Goal: Information Seeking & Learning: Check status

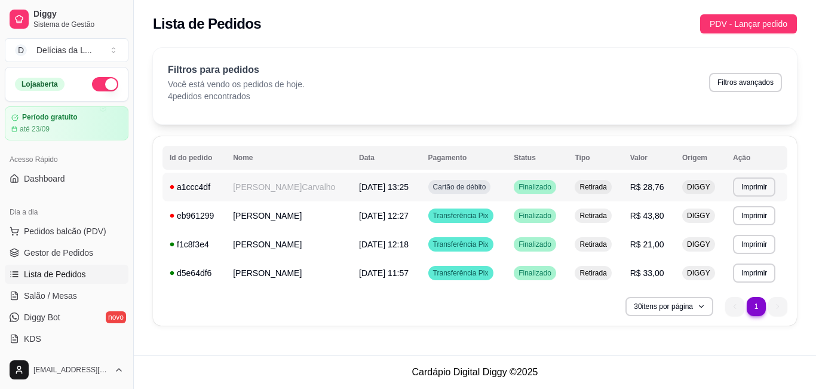
click at [380, 182] on span "[DATE] 13:25" at bounding box center [384, 187] width 50 height 10
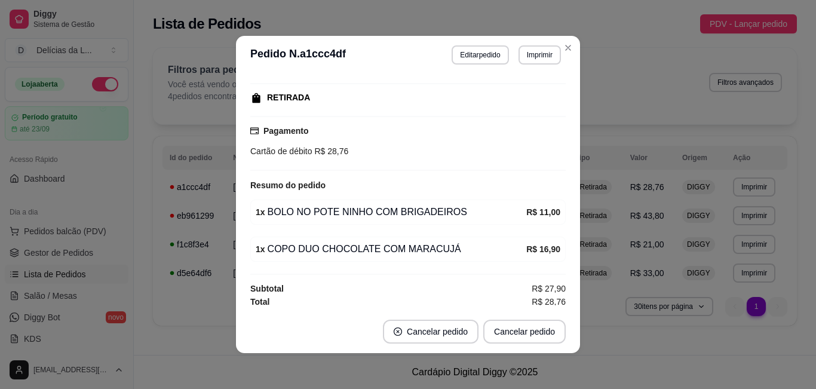
scroll to position [154, 0]
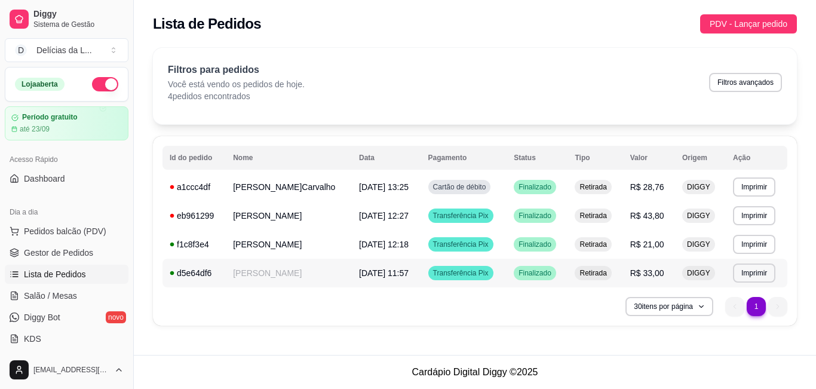
click at [365, 280] on td "[DATE] 11:57" at bounding box center [386, 273] width 69 height 29
click at [374, 241] on span "[DATE] 12:18" at bounding box center [384, 245] width 50 height 10
click at [352, 209] on td "[DATE] 12:27" at bounding box center [386, 215] width 69 height 29
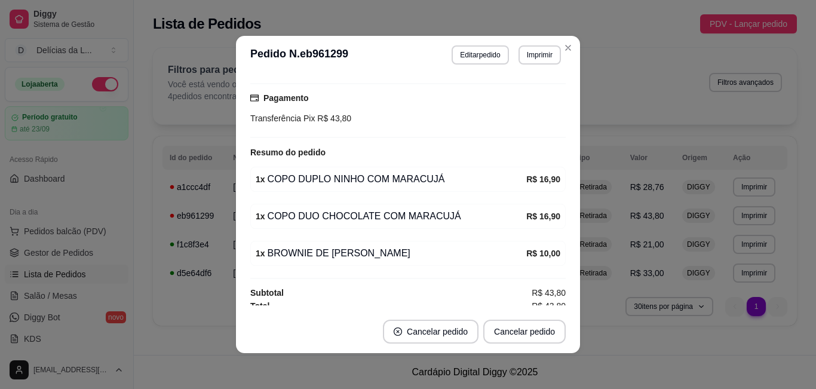
scroll to position [191, 0]
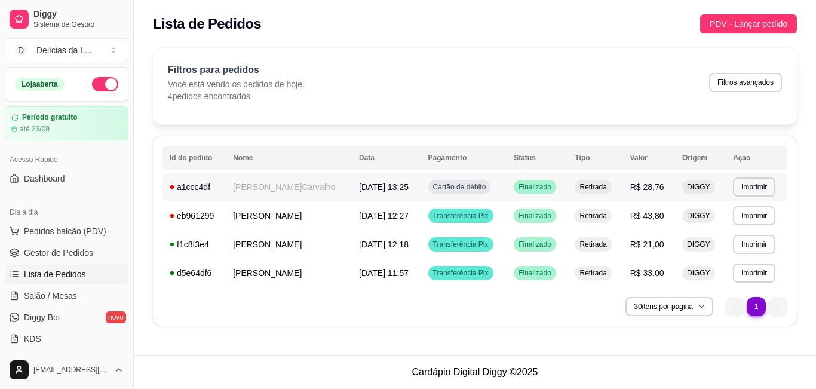
click at [363, 186] on span "[DATE] 13:25" at bounding box center [384, 187] width 50 height 10
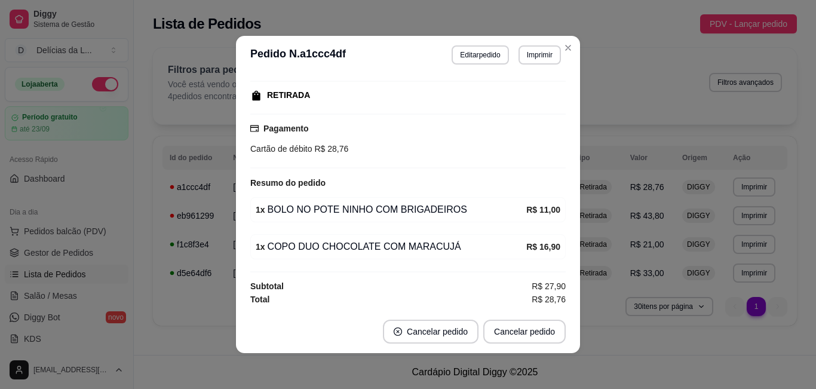
scroll to position [154, 0]
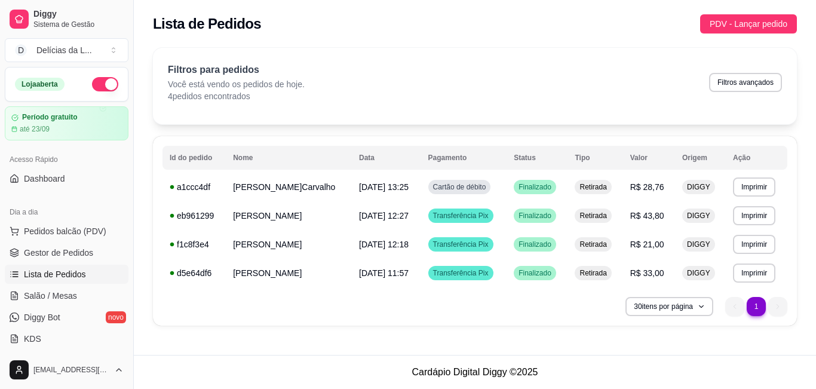
click at [571, 30] on div "Lista de Pedidos PDV - Lançar pedido" at bounding box center [475, 23] width 644 height 19
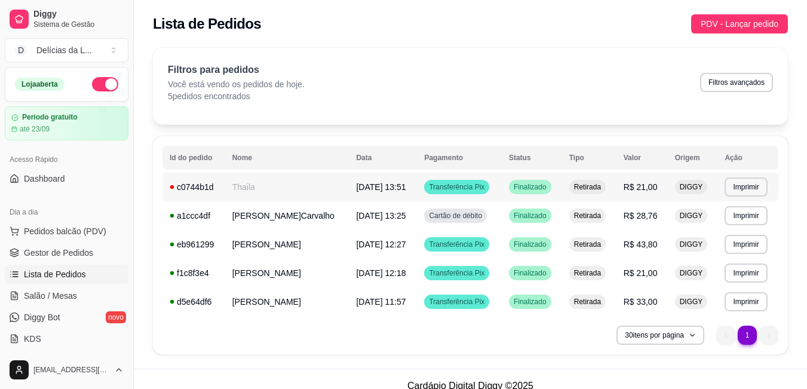
click at [358, 184] on span "[DATE] 13:51" at bounding box center [381, 187] width 50 height 10
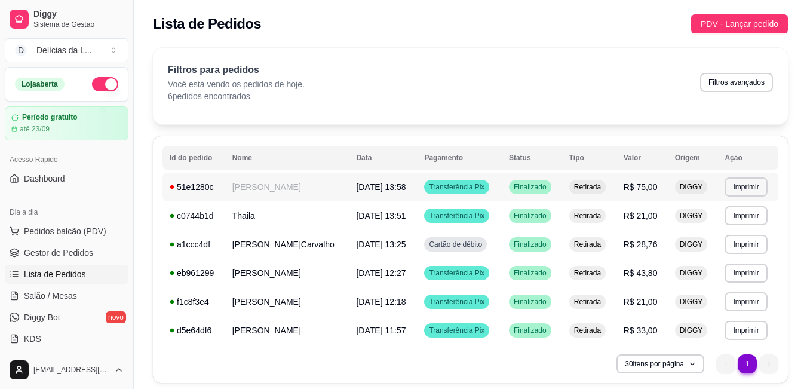
click at [258, 191] on td "[PERSON_NAME]" at bounding box center [287, 187] width 124 height 29
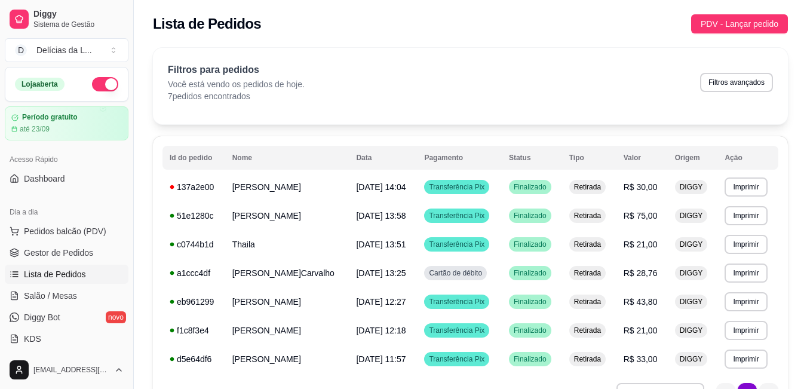
click at [467, 60] on div "Filtros para pedidos Você está vendo os pedidos de hoje. 7 pedidos encontrados …" at bounding box center [470, 86] width 635 height 76
click at [397, 222] on td "[DATE] 13:58" at bounding box center [383, 215] width 68 height 29
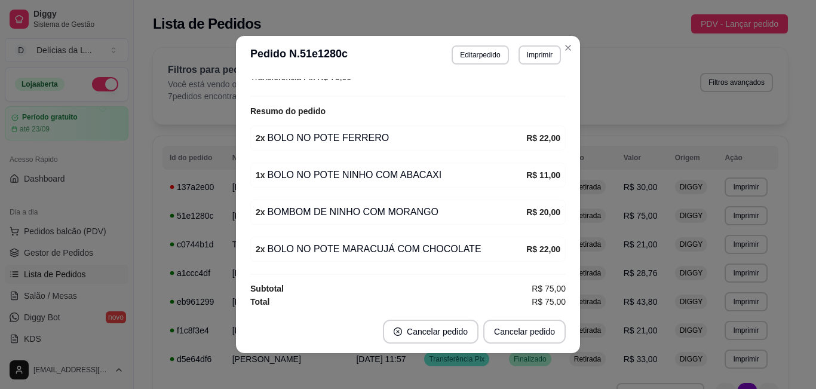
scroll to position [228, 0]
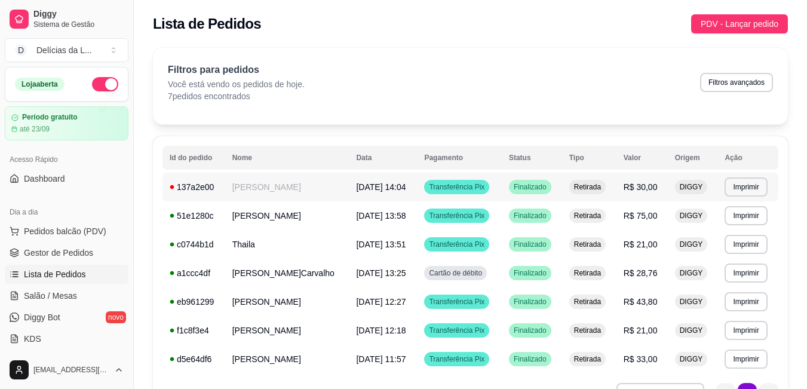
click at [376, 184] on span "[DATE] 14:04" at bounding box center [381, 187] width 50 height 10
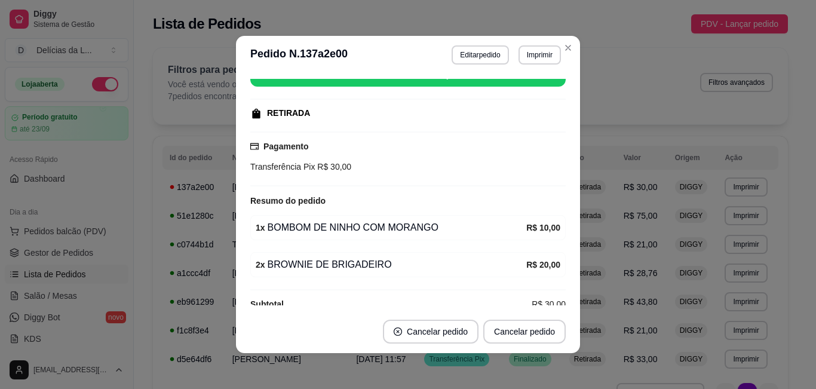
scroll to position [154, 0]
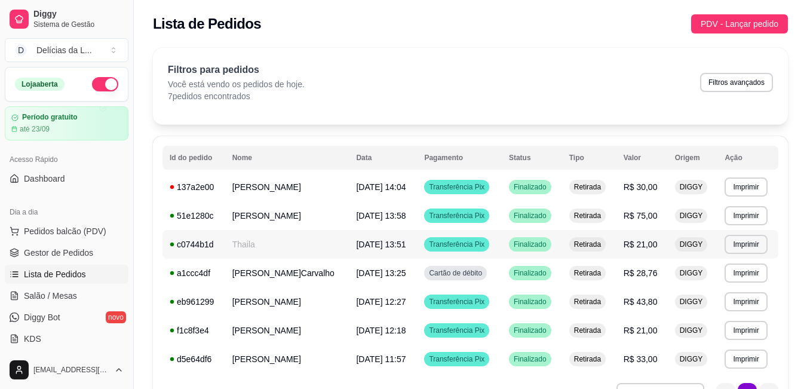
click at [312, 240] on td "Thaila" at bounding box center [287, 244] width 124 height 29
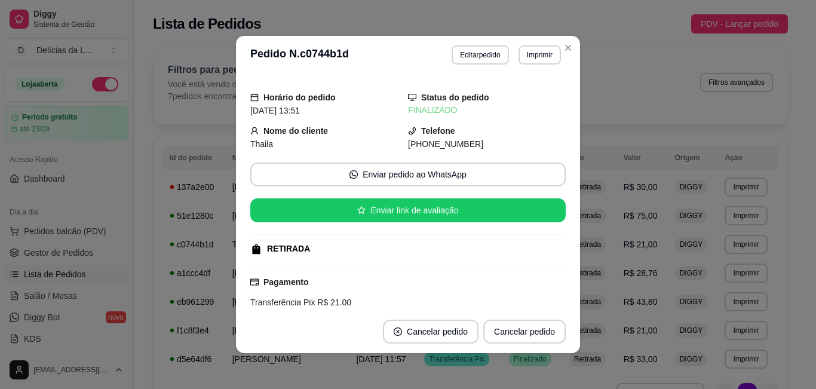
click at [551, 296] on div "Transferência Pix R$ 21,00" at bounding box center [407, 302] width 315 height 13
click at [663, 73] on div "Filtros para pedidos Você está vendo os pedidos de hoje. 7 pedidos encontrados …" at bounding box center [470, 82] width 605 height 39
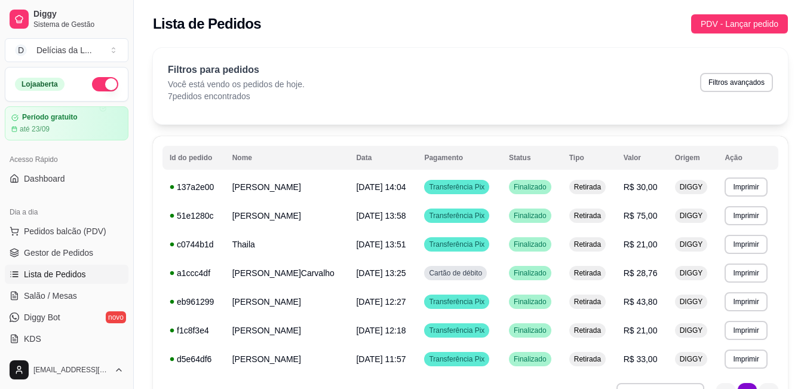
click at [443, 72] on div "Filtros para pedidos Você está vendo os pedidos de hoje. 7 pedidos encontrados …" at bounding box center [470, 82] width 605 height 39
drag, startPoint x: 547, startPoint y: 136, endPoint x: 381, endPoint y: 167, distance: 168.9
click at [381, 167] on div "**********" at bounding box center [470, 273] width 635 height 275
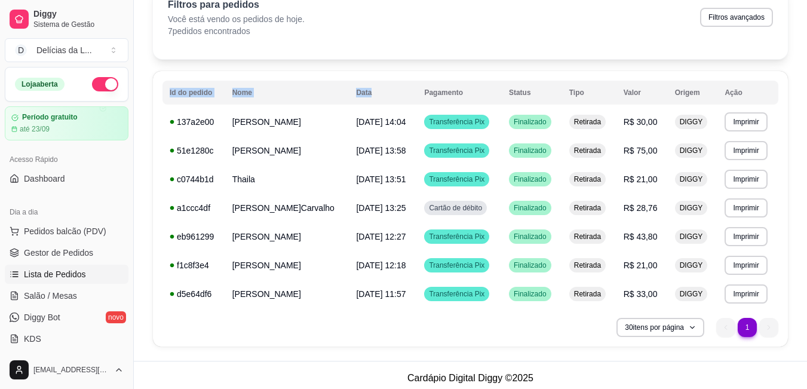
scroll to position [71, 0]
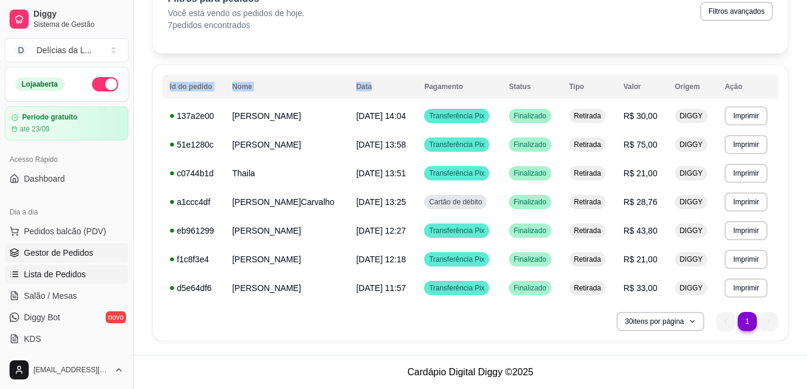
click at [99, 256] on link "Gestor de Pedidos" at bounding box center [67, 252] width 124 height 19
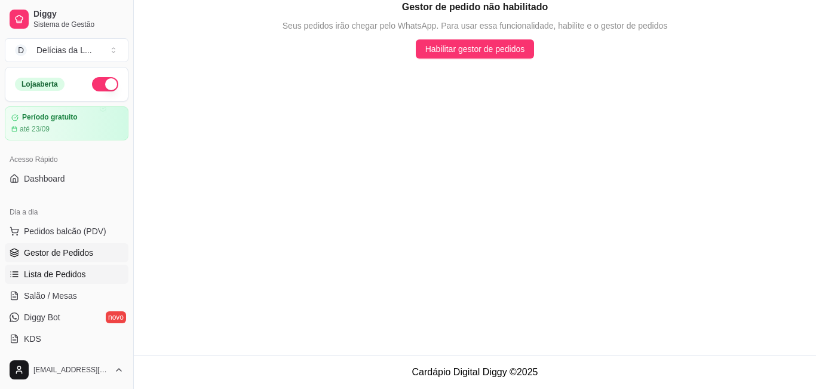
click at [69, 281] on link "Lista de Pedidos" at bounding box center [67, 274] width 124 height 19
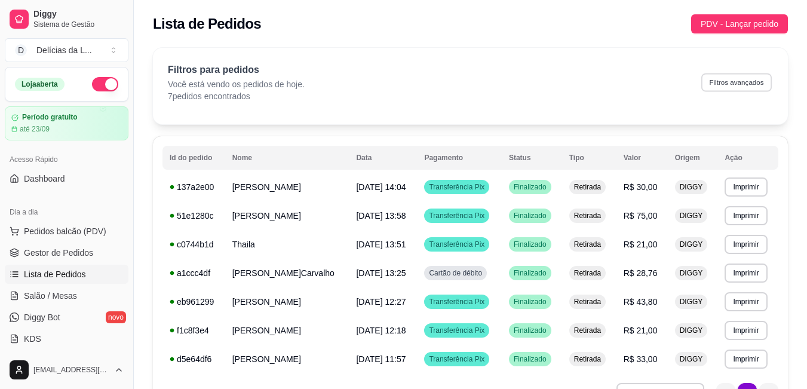
click at [724, 85] on button "Filtros avançados" at bounding box center [736, 82] width 71 height 19
select select "0"
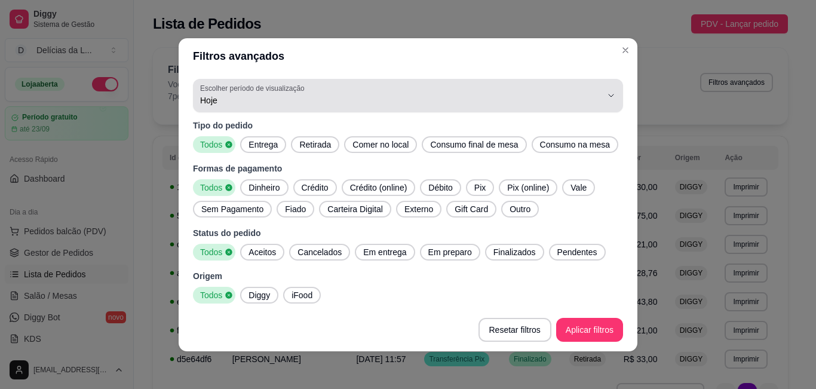
click at [594, 106] on span "Hoje" at bounding box center [400, 100] width 401 height 12
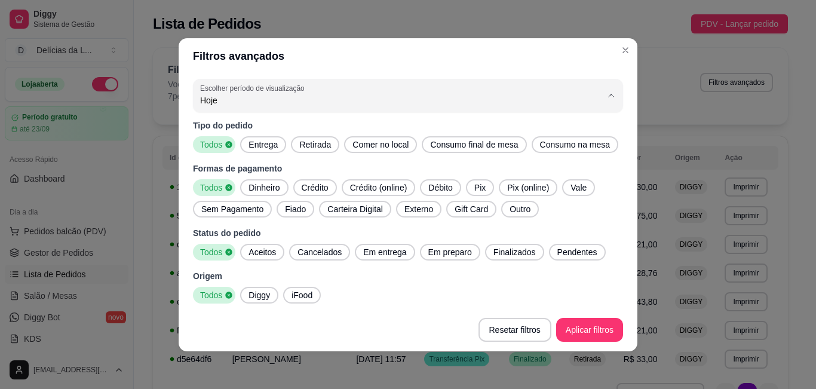
click at [344, 153] on span "Ontem" at bounding box center [397, 147] width 383 height 11
type input "1"
select select "1"
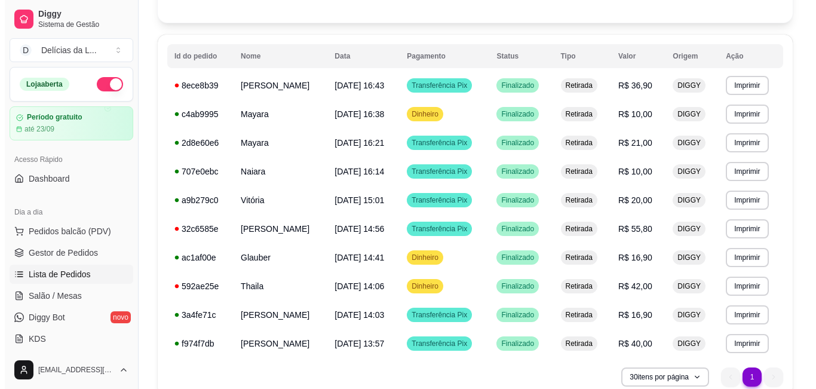
scroll to position [133, 0]
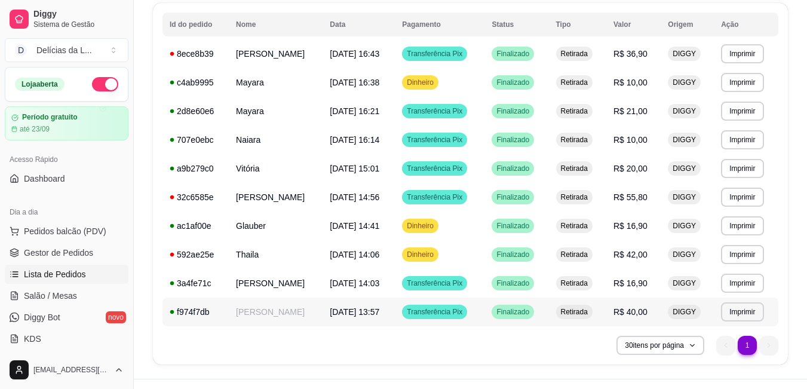
click at [395, 311] on td "06/09/25 às 13:57" at bounding box center [359, 312] width 72 height 29
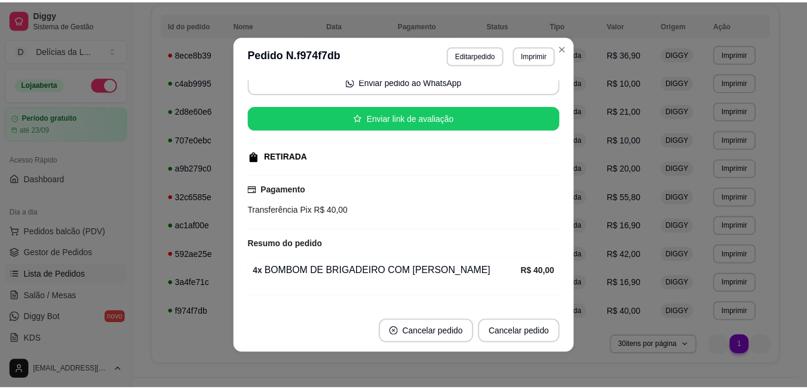
scroll to position [117, 0]
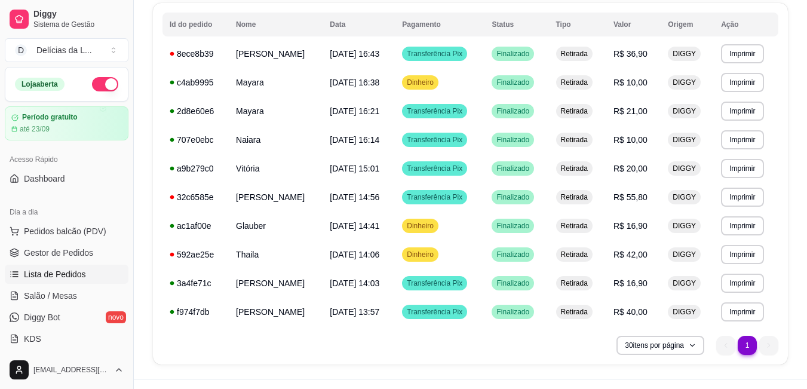
click at [60, 251] on span "Gestor de Pedidos" at bounding box center [58, 253] width 69 height 12
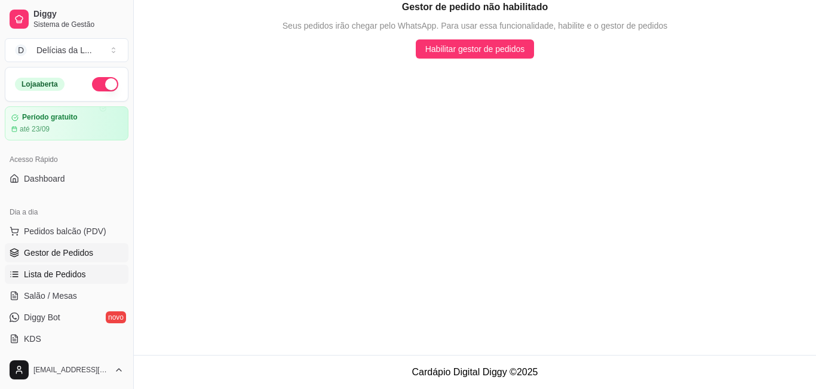
click at [76, 278] on span "Lista de Pedidos" at bounding box center [55, 274] width 62 height 12
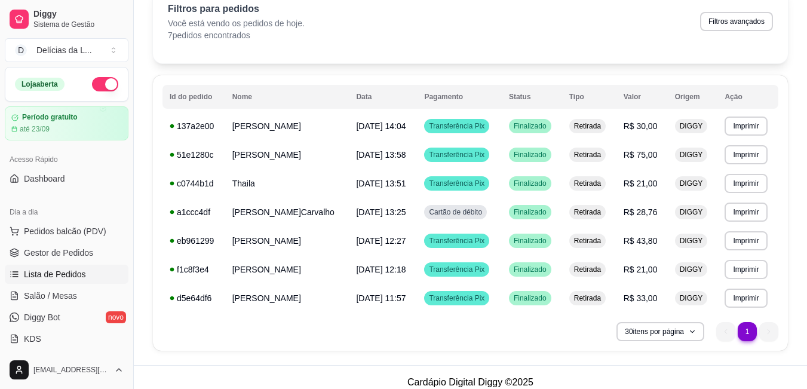
scroll to position [71, 0]
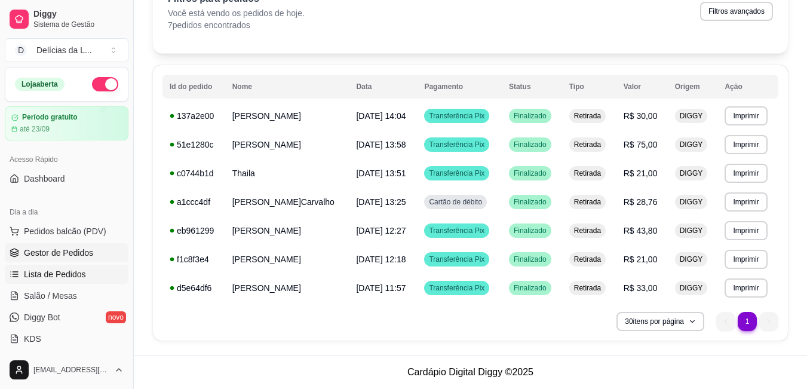
click at [73, 253] on span "Gestor de Pedidos" at bounding box center [58, 253] width 69 height 12
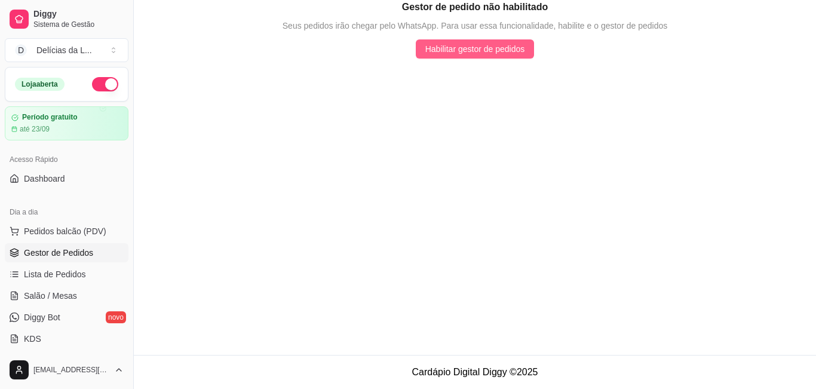
click at [489, 51] on span "Habilitar gestor de pedidos" at bounding box center [475, 48] width 100 height 13
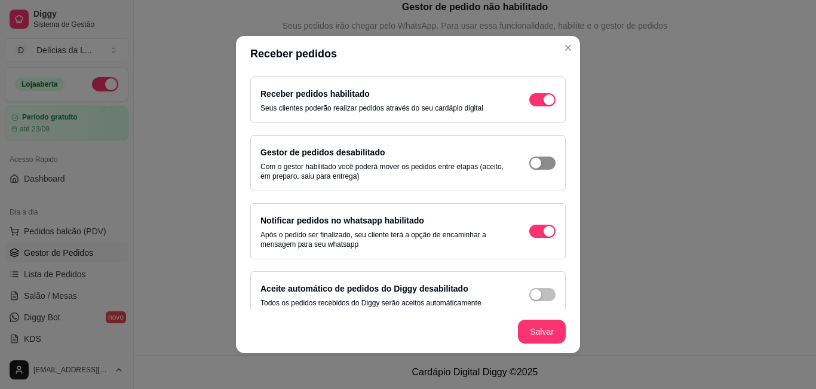
click at [531, 163] on div "button" at bounding box center [536, 163] width 11 height 11
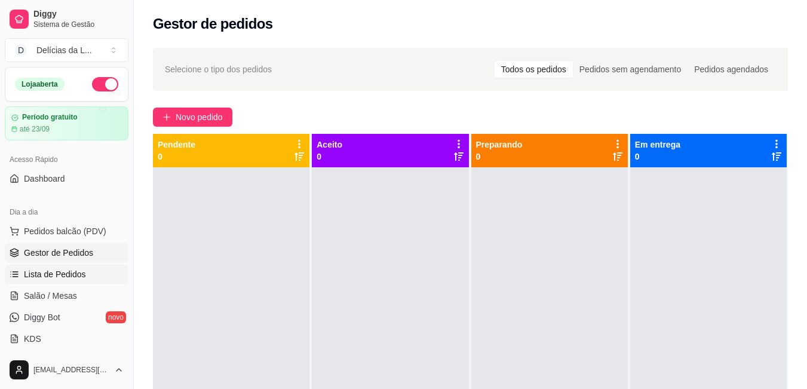
click at [79, 276] on span "Lista de Pedidos" at bounding box center [55, 274] width 62 height 12
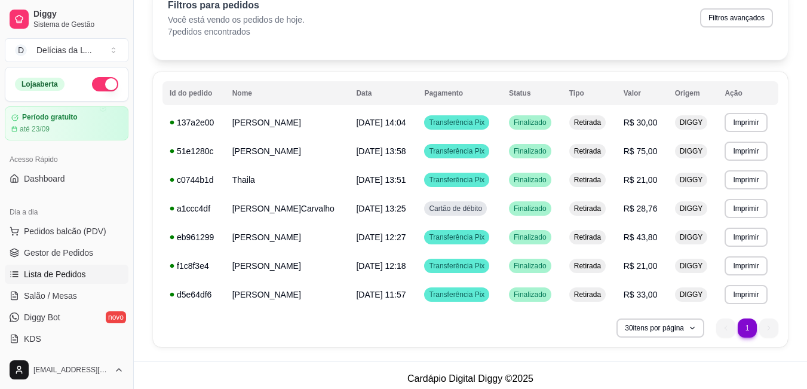
scroll to position [71, 0]
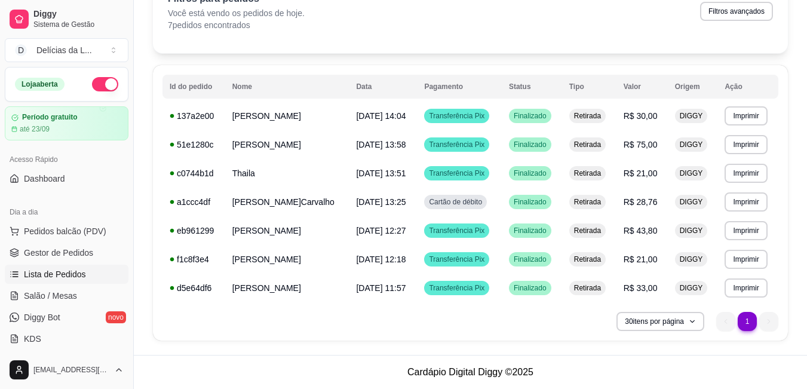
click at [753, 318] on li "1" at bounding box center [747, 321] width 19 height 19
click at [68, 228] on span "Pedidos balcão (PDV)" at bounding box center [65, 231] width 82 height 12
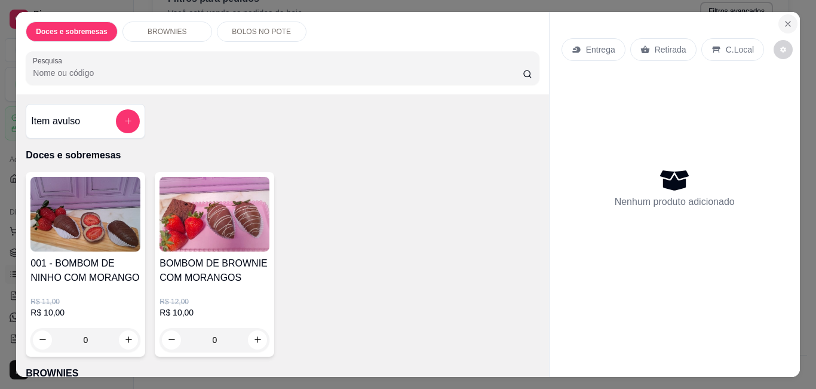
click at [789, 18] on button "Close" at bounding box center [787, 23] width 19 height 19
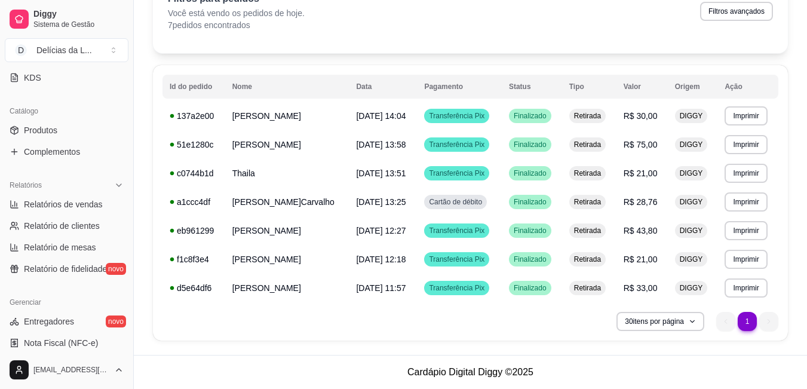
scroll to position [287, 0]
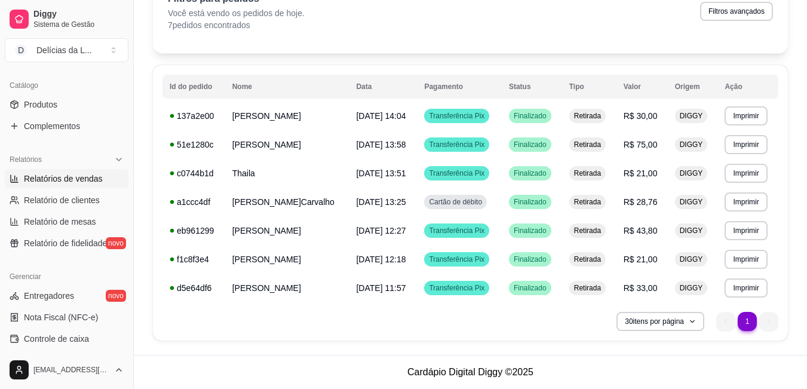
click at [76, 179] on span "Relatórios de vendas" at bounding box center [63, 179] width 79 height 12
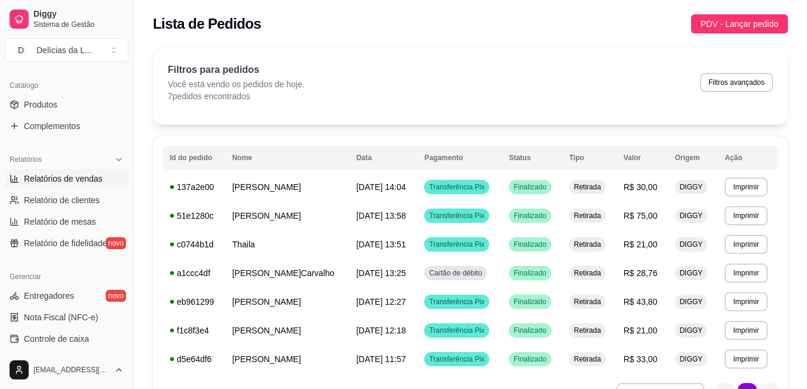
select select "ALL"
select select "0"
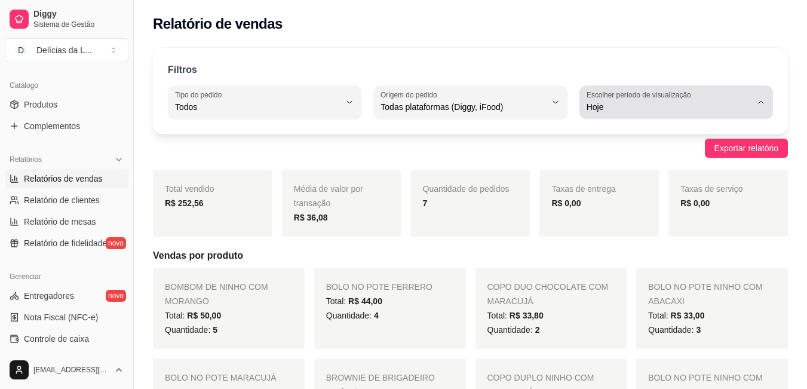
click at [762, 103] on icon "button" at bounding box center [761, 102] width 10 height 10
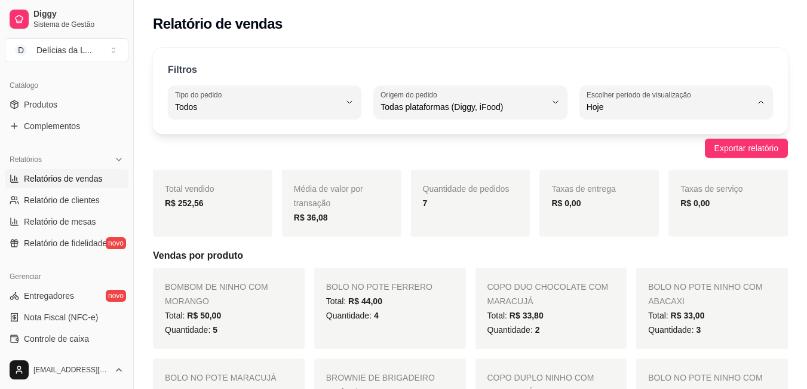
click at [684, 161] on span "Ontem" at bounding box center [670, 154] width 156 height 11
type input "1"
select select "1"
click at [127, 73] on div "Diggy Sistema de Gestão D Delícias da L ... Loja aberta Período gratuito até 23…" at bounding box center [66, 194] width 133 height 389
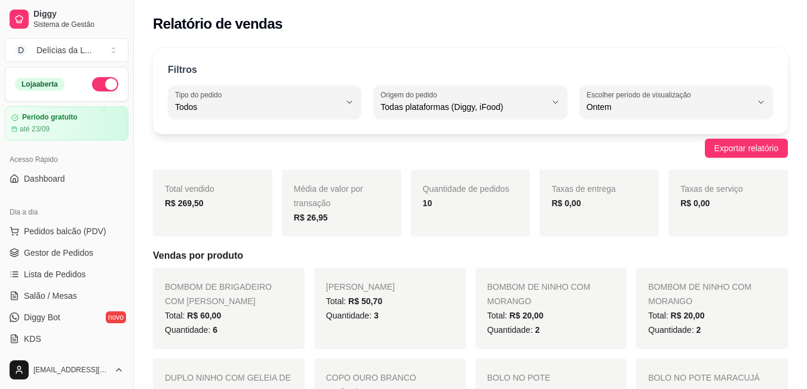
click at [103, 86] on button "button" at bounding box center [105, 84] width 26 height 14
